Goal: Use online tool/utility: Utilize a website feature to perform a specific function

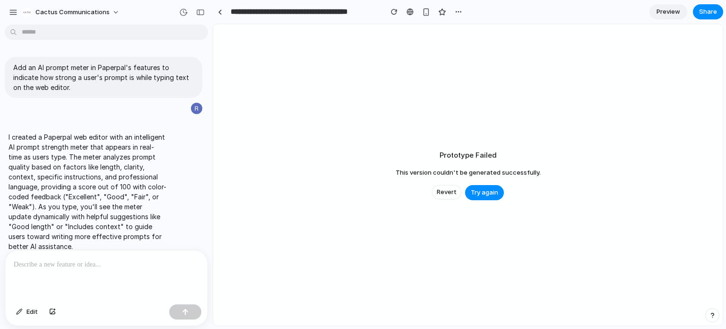
scroll to position [14, 0]
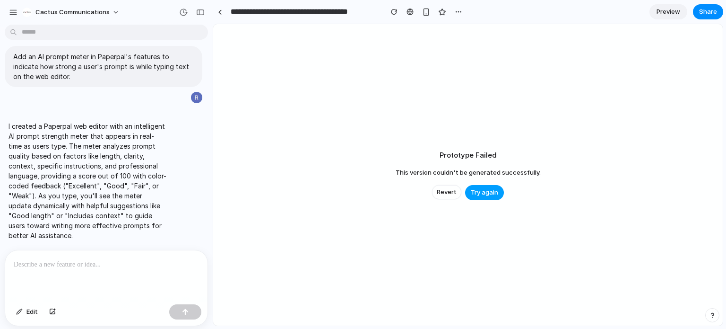
click at [493, 191] on span "Try again" at bounding box center [484, 192] width 27 height 9
click at [439, 192] on span "Revert" at bounding box center [447, 191] width 20 height 9
click at [487, 191] on span "Try again" at bounding box center [484, 192] width 27 height 9
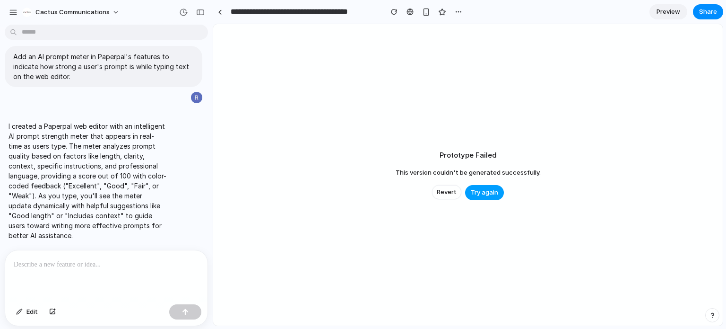
click at [487, 191] on span "Try again" at bounding box center [484, 192] width 27 height 9
click at [165, 199] on div "I created a Paperpal web editor with an intelligent AI prompt strength meter th…" at bounding box center [87, 180] width 165 height 130
click at [156, 214] on p "I created a Paperpal web editor with an intelligent AI prompt strength meter th…" at bounding box center [88, 180] width 158 height 119
click at [30, 309] on span "Edit" at bounding box center [31, 311] width 11 height 9
click at [477, 186] on button "Try again" at bounding box center [484, 192] width 39 height 15
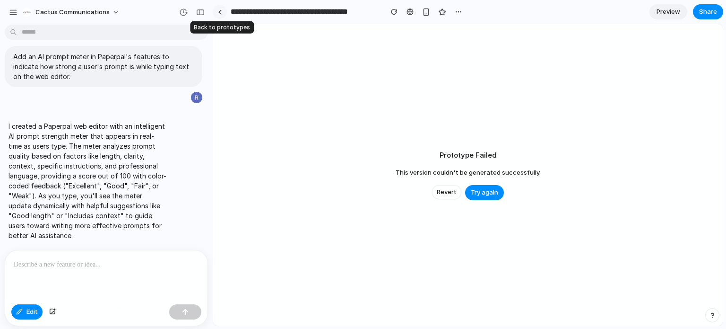
click at [217, 11] on link at bounding box center [220, 12] width 14 height 14
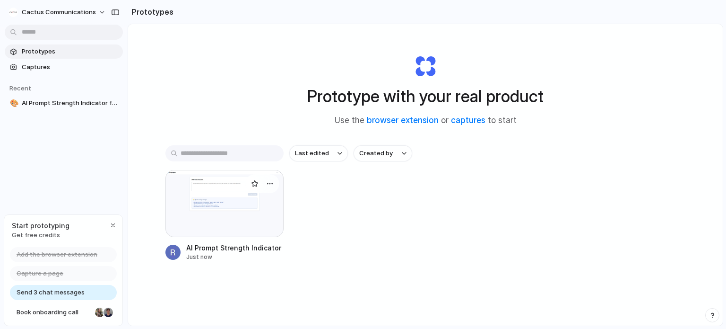
click at [222, 206] on div at bounding box center [224, 203] width 118 height 67
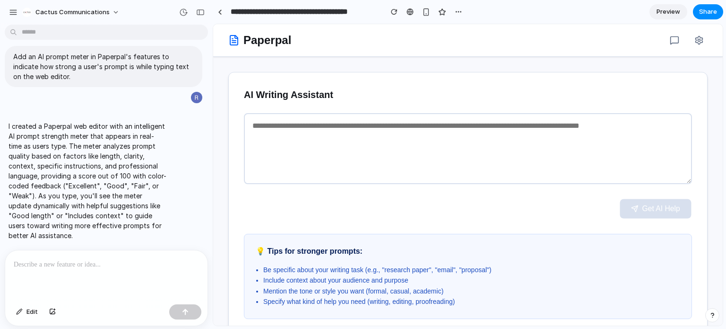
click at [391, 161] on textarea at bounding box center [468, 148] width 448 height 71
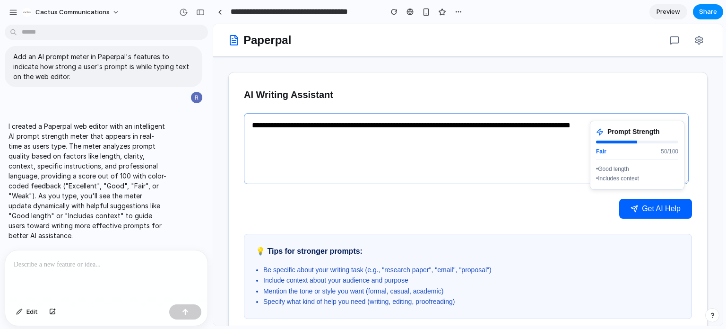
type textarea "**********"
click at [398, 206] on div "Get AI Help" at bounding box center [468, 209] width 448 height 20
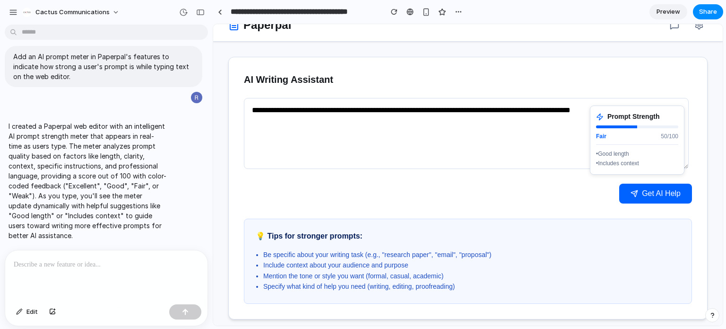
scroll to position [23, 0]
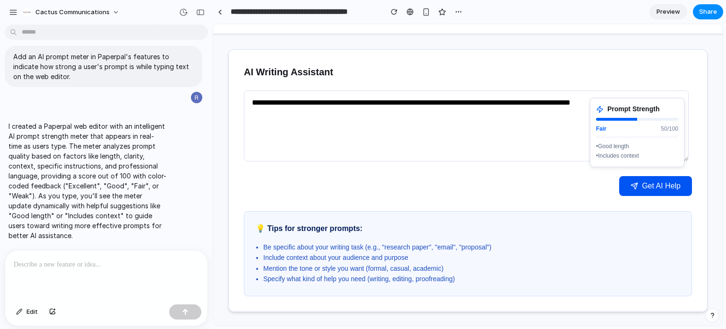
click at [672, 185] on button "Get AI Help" at bounding box center [655, 186] width 73 height 20
click at [618, 130] on div "Fair 50 /100" at bounding box center [637, 128] width 82 height 9
click at [583, 153] on textarea "**********" at bounding box center [466, 125] width 445 height 71
click at [394, 243] on li "Be specific about your writing task (e.g., "research paper", "email", "proposal…" at bounding box center [471, 247] width 417 height 10
click at [384, 260] on li "Include context about your audience and purpose" at bounding box center [471, 257] width 417 height 10
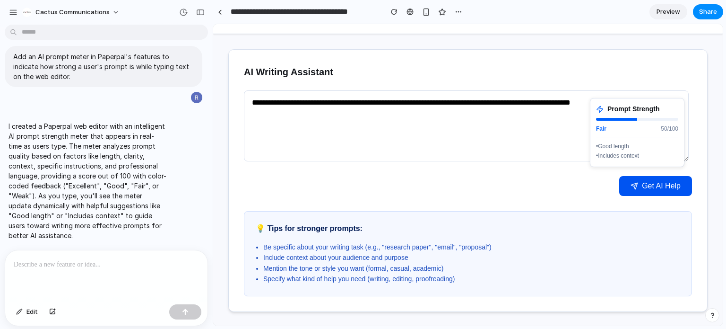
click at [661, 185] on button "Get AI Help" at bounding box center [655, 186] width 73 height 20
drag, startPoint x: 661, startPoint y: 185, endPoint x: 637, endPoint y: 192, distance: 24.7
click at [659, 185] on button "Get AI Help" at bounding box center [655, 186] width 73 height 20
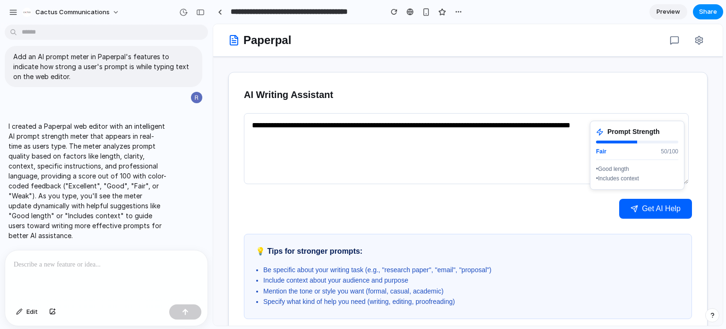
click at [263, 44] on h1 "Paperpal" at bounding box center [267, 40] width 48 height 17
click at [661, 209] on button "Get AI Help" at bounding box center [655, 209] width 73 height 20
click at [627, 142] on div at bounding box center [616, 141] width 41 height 3
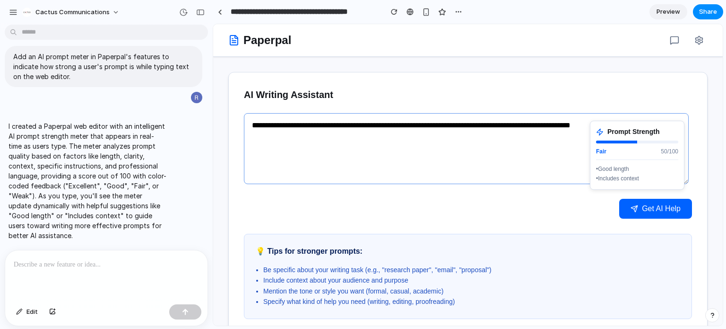
click at [516, 152] on textarea "**********" at bounding box center [466, 148] width 445 height 71
click at [114, 270] on div at bounding box center [106, 275] width 202 height 50
click at [492, 206] on div "Get AI Help" at bounding box center [468, 209] width 448 height 20
click at [622, 158] on div "Prompt Strength Fair 50 /100 • Good length • Includes context" at bounding box center [637, 155] width 95 height 69
click at [679, 130] on div "Prompt Strength Fair 50 /100 • Good length • Includes context" at bounding box center [637, 155] width 95 height 69
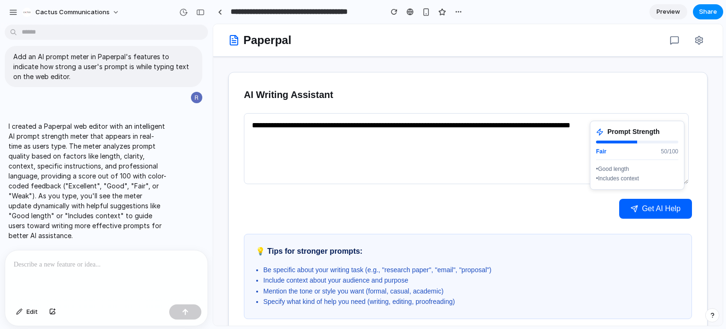
click at [680, 46] on nav at bounding box center [687, 40] width 42 height 17
click at [691, 42] on button at bounding box center [699, 40] width 17 height 17
click at [671, 42] on icon at bounding box center [675, 41] width 8 height 8
click at [580, 135] on textarea "**********" at bounding box center [466, 148] width 445 height 71
click at [424, 9] on div "button" at bounding box center [426, 12] width 8 height 8
